Goal: Information Seeking & Learning: Learn about a topic

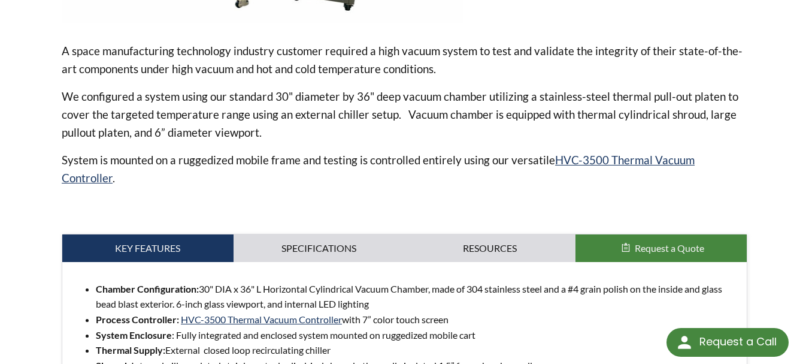
scroll to position [431, 0]
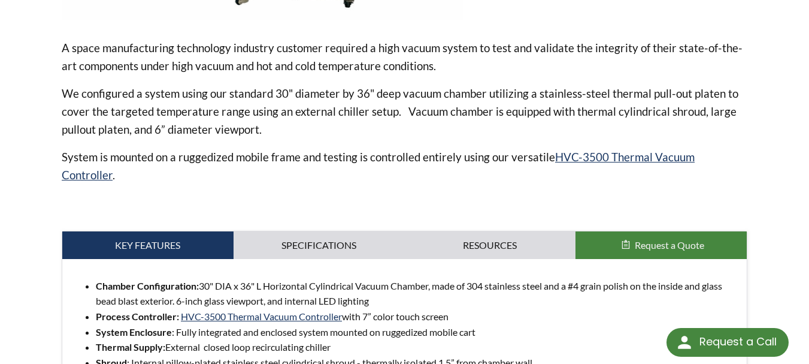
click at [288, 278] on li "Chamber Configuration: 30" DIA x 36" L Horizontal Cylindrical Vacuum Chamber, m…" at bounding box center [416, 293] width 641 height 31
click at [299, 241] on link "Specifications" at bounding box center [319, 245] width 171 height 28
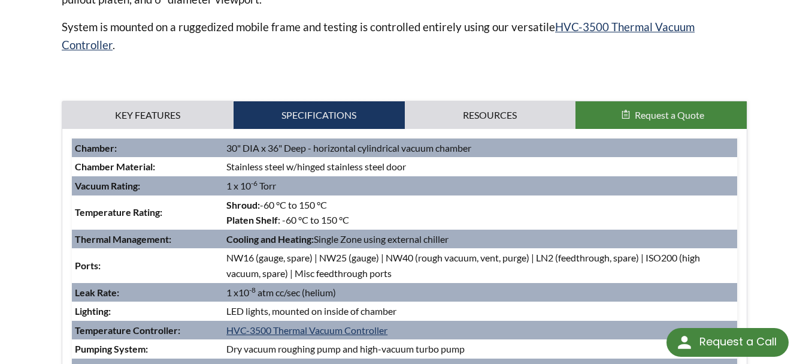
scroll to position [575, 0]
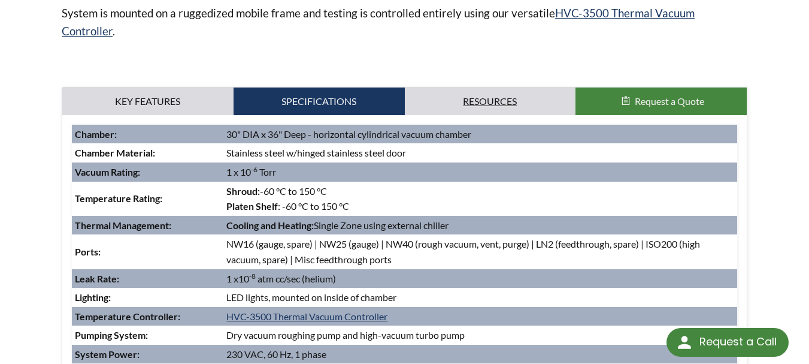
click at [487, 87] on link "Resources" at bounding box center [490, 101] width 171 height 28
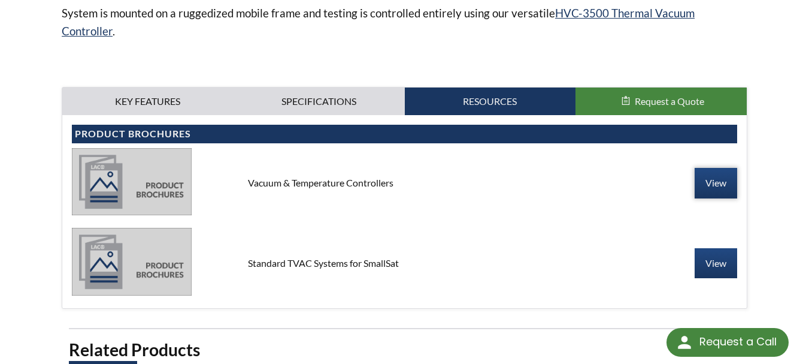
click at [717, 168] on link "View" at bounding box center [716, 183] width 43 height 30
click at [704, 260] on link "View" at bounding box center [716, 263] width 43 height 30
click at [155, 87] on link "Key Features" at bounding box center [147, 101] width 171 height 28
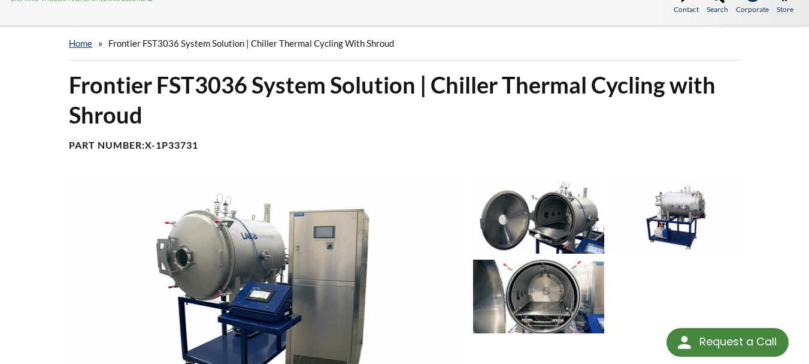
scroll to position [0, 0]
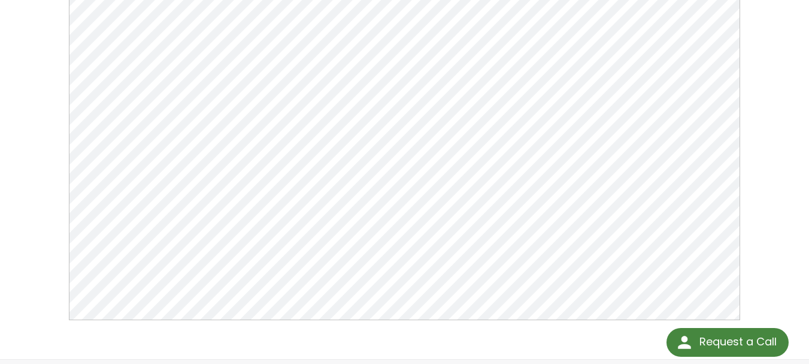
scroll to position [216, 0]
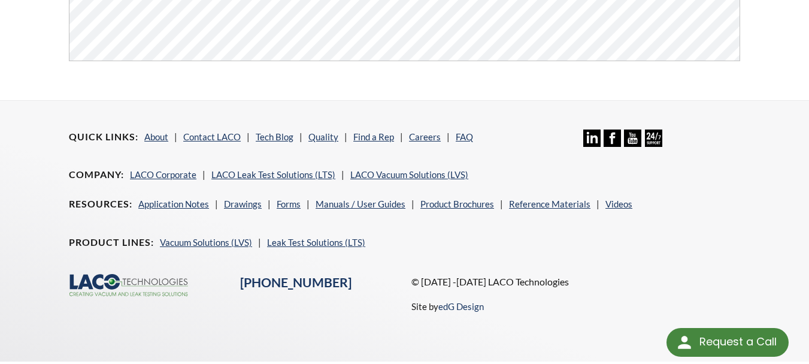
scroll to position [96, 0]
